Goal: Task Accomplishment & Management: Manage account settings

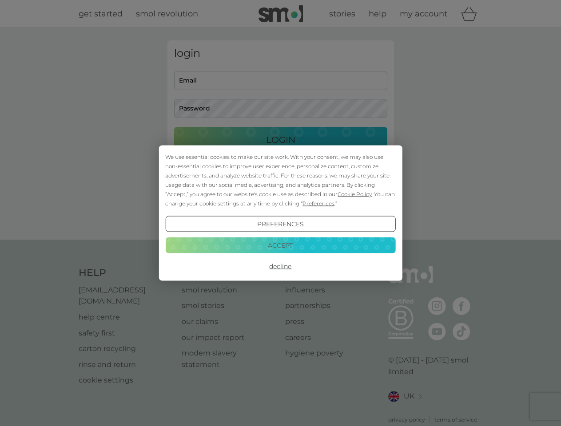
click at [355, 194] on span "Cookie Policy" at bounding box center [354, 194] width 34 height 7
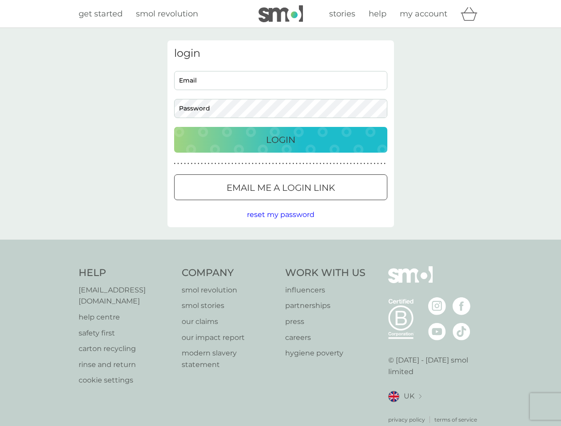
click at [317, 203] on div "login Email Password Login ● ● ● ● ● ● ● ● ● ● ● ● ● ● ● ● ● ● ● ● ● ● ● ● ● ● …" at bounding box center [280, 133] width 226 height 187
click at [280, 224] on div "login Email Password Login ● ● ● ● ● ● ● ● ● ● ● ● ● ● ● ● ● ● ● ● ● ● ● ● ● ● …" at bounding box center [280, 133] width 226 height 187
click at [280, 266] on div "Help [EMAIL_ADDRESS][DOMAIN_NAME] help centre safety first carton recycling rin…" at bounding box center [281, 345] width 404 height 158
click at [280, 245] on div "Help [EMAIL_ADDRESS][DOMAIN_NAME] help centre safety first carton recycling rin…" at bounding box center [280, 345] width 561 height 211
